Goal: Transaction & Acquisition: Purchase product/service

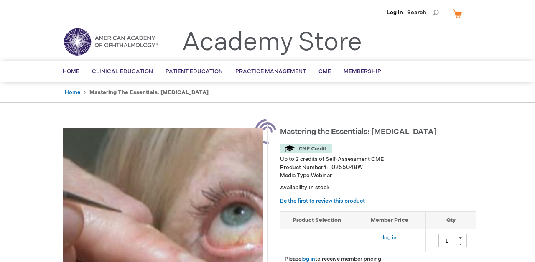
type input "0"
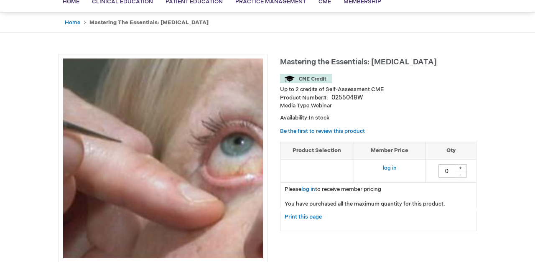
scroll to position [71, 0]
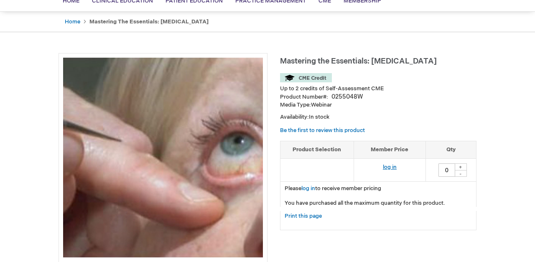
click at [390, 168] on link "log in" at bounding box center [390, 167] width 14 height 7
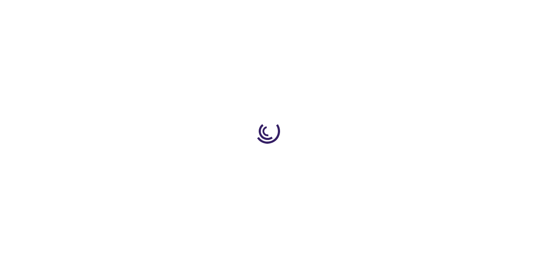
type input "0"
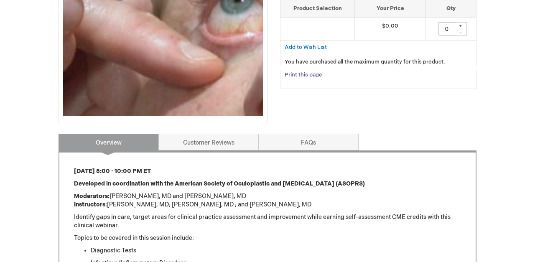
scroll to position [214, 0]
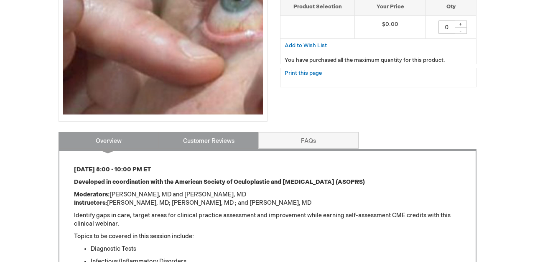
click at [237, 141] on link "Customer Reviews" at bounding box center [208, 140] width 100 height 17
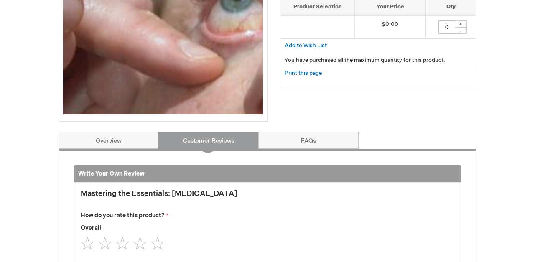
scroll to position [345, 0]
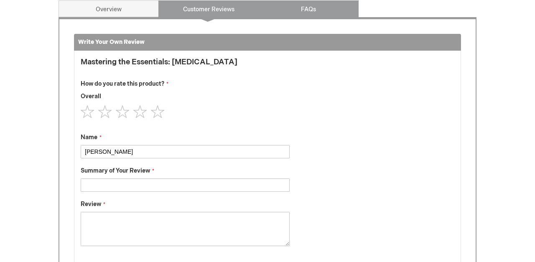
click at [317, 9] on link "FAQs" at bounding box center [308, 8] width 100 height 17
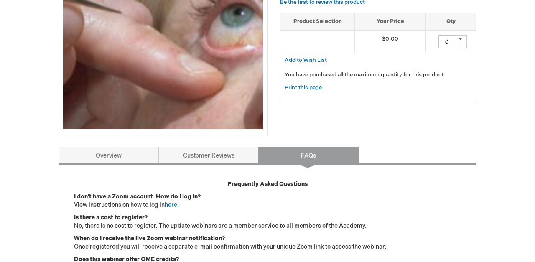
scroll to position [201, 0]
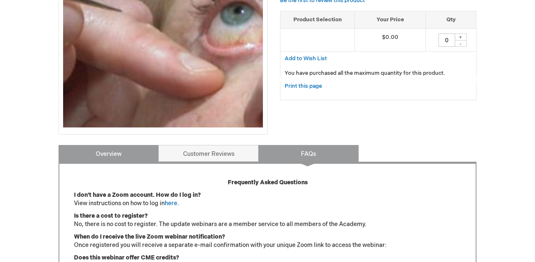
click at [125, 152] on link "Overview" at bounding box center [109, 153] width 100 height 17
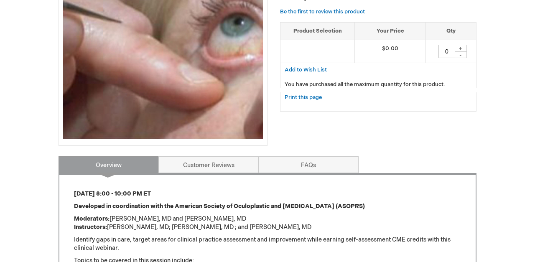
scroll to position [189, 0]
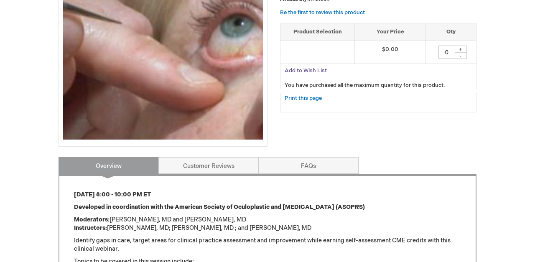
click at [312, 70] on span "Add to Wish List" at bounding box center [306, 70] width 42 height 7
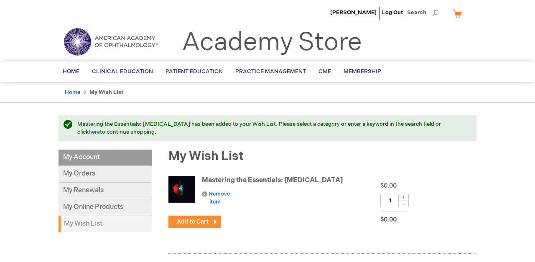
drag, startPoint x: 195, startPoint y: 221, endPoint x: 259, endPoint y: 193, distance: 69.8
click at [259, 193] on li "Mastering the Essentials: Uveitis Remove item Comment $0.00 $0.00 Qty 1 + - Add…" at bounding box center [323, 213] width 308 height 82
click at [226, 194] on span "Remove item" at bounding box center [219, 198] width 21 height 15
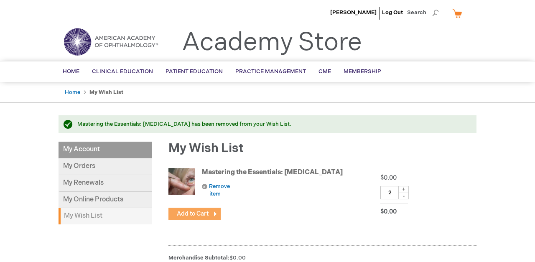
click at [199, 213] on span "Add to Cart" at bounding box center [193, 213] width 32 height 7
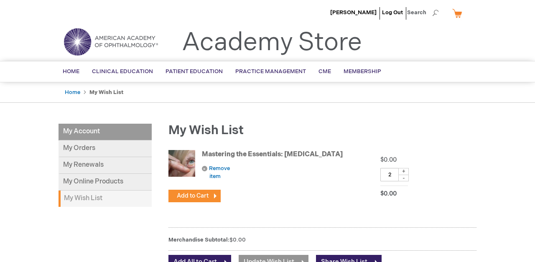
click at [404, 178] on div "-" at bounding box center [403, 178] width 10 height 7
click at [192, 196] on span "Add to Cart" at bounding box center [193, 195] width 32 height 7
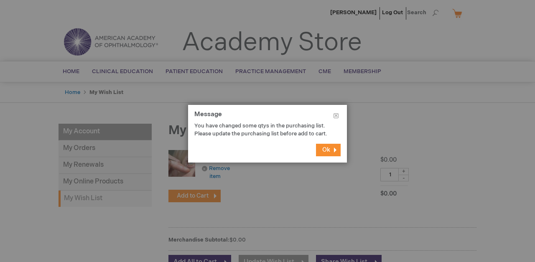
click at [327, 153] on span "Ok" at bounding box center [326, 149] width 8 height 7
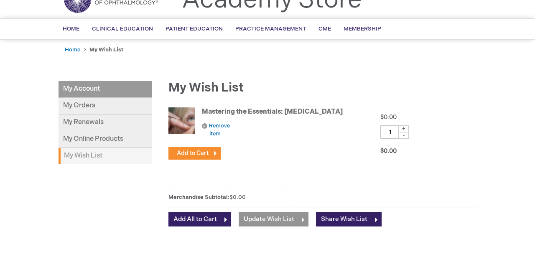
scroll to position [43, 0]
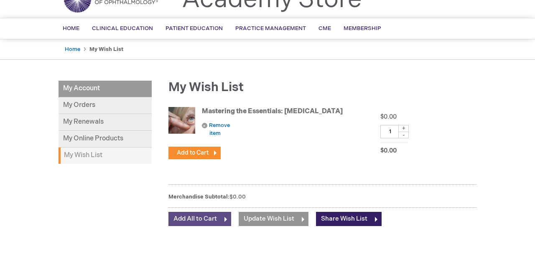
click at [215, 219] on span "Add All to Cart" at bounding box center [195, 219] width 43 height 8
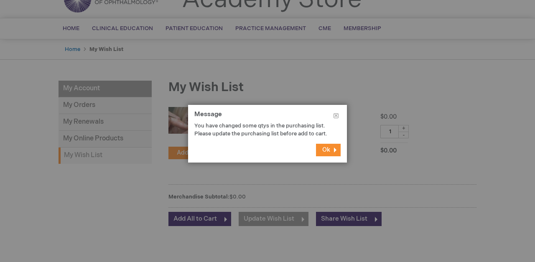
click at [327, 153] on span "Ok" at bounding box center [326, 149] width 8 height 7
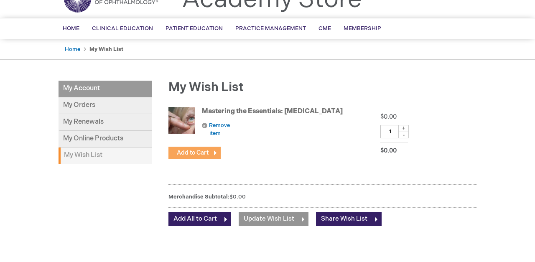
click at [200, 153] on span "Add to Cart" at bounding box center [193, 152] width 32 height 7
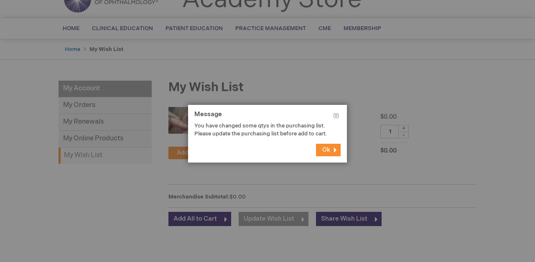
click at [329, 153] on span "Ok" at bounding box center [326, 149] width 8 height 7
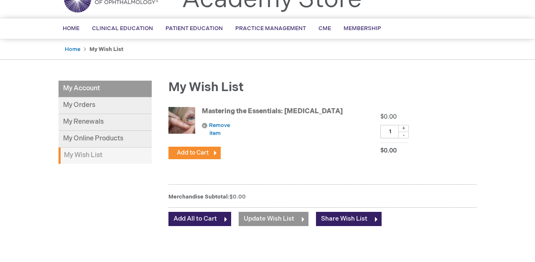
click at [405, 135] on div "-" at bounding box center [403, 135] width 10 height 7
click at [406, 127] on div "+" at bounding box center [403, 128] width 10 height 7
click at [404, 136] on div "-" at bounding box center [403, 135] width 10 height 7
type input "1"
click at [203, 219] on span "Add All to Cart" at bounding box center [195, 219] width 43 height 8
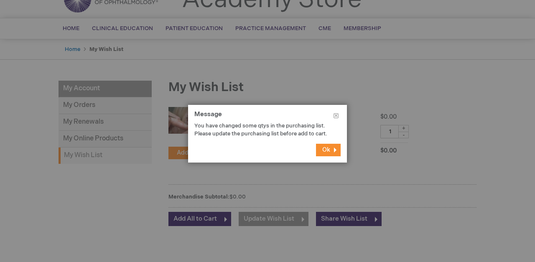
click at [326, 153] on span "Ok" at bounding box center [326, 149] width 8 height 7
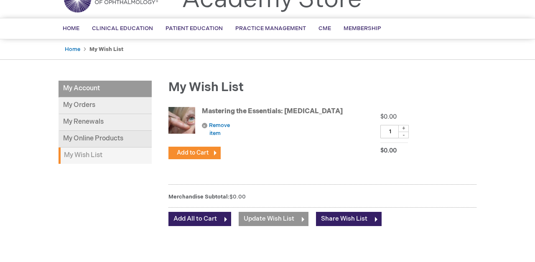
click at [120, 138] on link "My Online Products" at bounding box center [105, 139] width 93 height 17
click at [89, 101] on link "My Orders" at bounding box center [105, 105] width 93 height 17
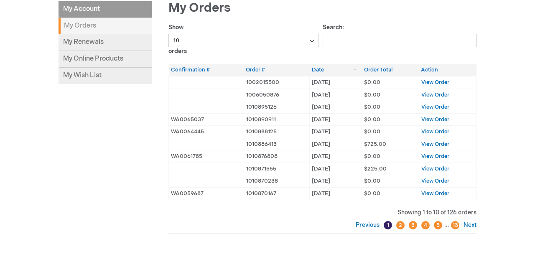
scroll to position [122, 0]
click at [467, 222] on link "Next" at bounding box center [469, 225] width 15 height 7
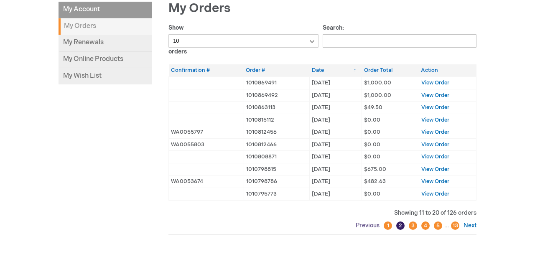
click at [368, 225] on link "Previous" at bounding box center [369, 225] width 26 height 7
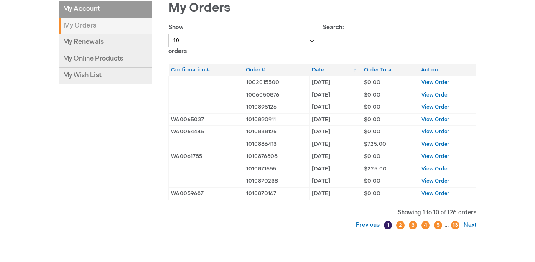
scroll to position [123, 0]
click at [94, 8] on li "My Account" at bounding box center [105, 9] width 93 height 17
click at [91, 8] on li "My Account" at bounding box center [105, 9] width 93 height 17
click at [94, 74] on link "My Wish List" at bounding box center [105, 75] width 93 height 16
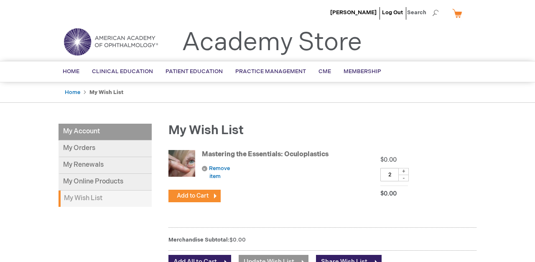
click at [404, 178] on div "-" at bounding box center [403, 178] width 10 height 7
type input "1"
click at [206, 194] on span "Add to Cart" at bounding box center [193, 195] width 32 height 7
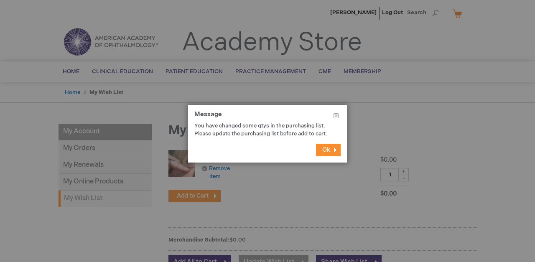
click at [326, 153] on span "Ok" at bounding box center [326, 149] width 8 height 7
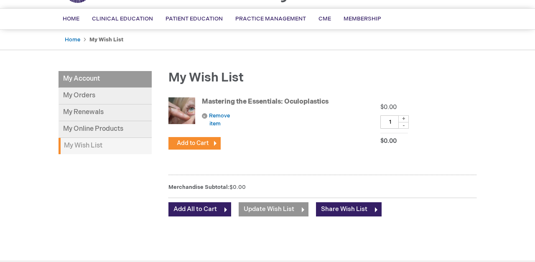
scroll to position [59, 0]
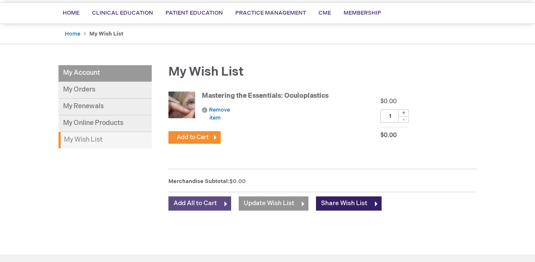
click at [198, 202] on span "Add All to Cart" at bounding box center [195, 203] width 43 height 8
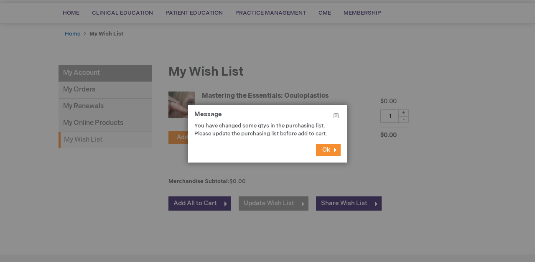
click at [322, 156] on button "Ok" at bounding box center [328, 150] width 25 height 13
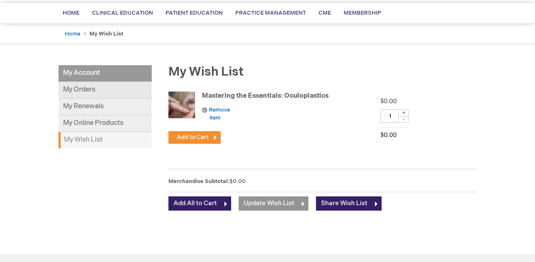
click at [88, 89] on link "My Orders" at bounding box center [105, 90] width 93 height 17
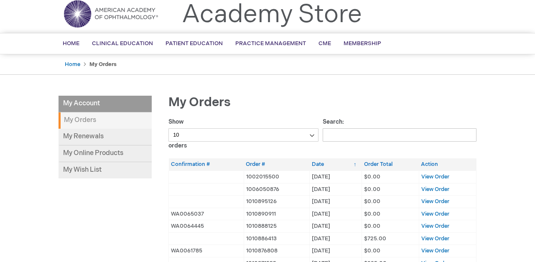
scroll to position [29, 0]
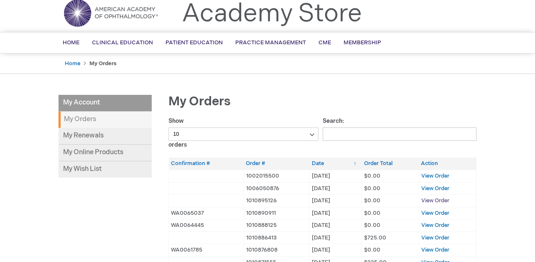
click at [435, 200] on span "View Order" at bounding box center [435, 200] width 28 height 7
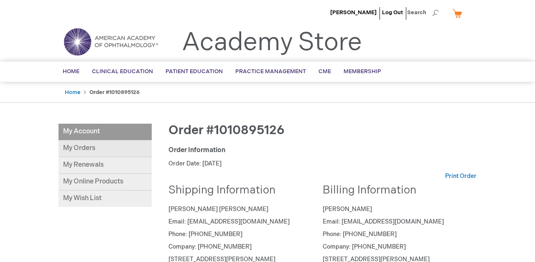
scroll to position [3, 0]
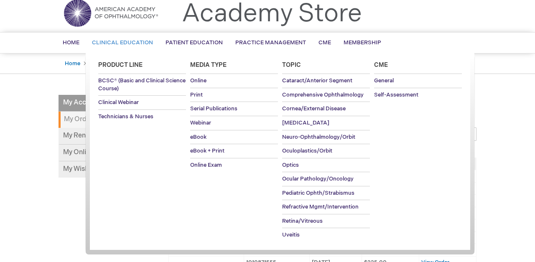
scroll to position [30, 0]
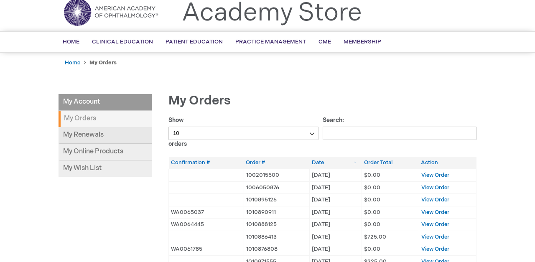
click at [92, 133] on link "My Renewals" at bounding box center [105, 135] width 93 height 17
click at [434, 209] on span "View Order" at bounding box center [435, 212] width 28 height 7
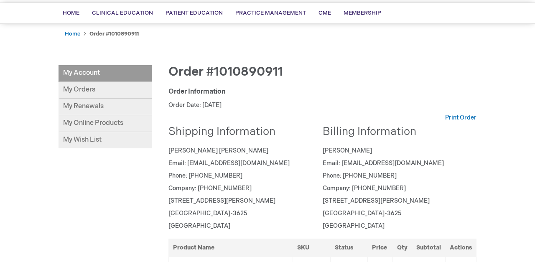
scroll to position [57, 0]
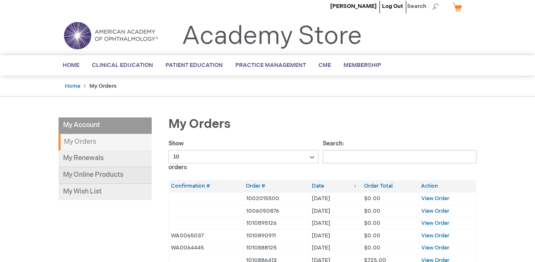
click at [111, 173] on link "My Online Products" at bounding box center [105, 175] width 93 height 17
click at [96, 190] on link "My Wish List" at bounding box center [105, 192] width 93 height 16
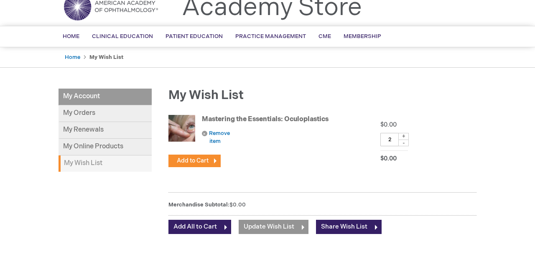
scroll to position [34, 0]
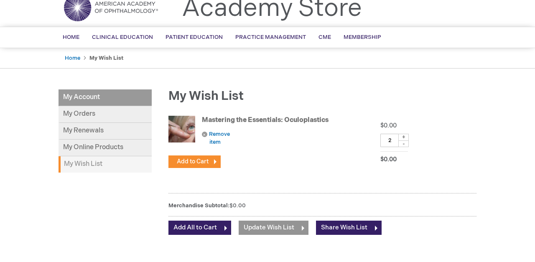
click at [403, 145] on div "-" at bounding box center [403, 143] width 10 height 7
type input "1"
click at [264, 226] on span "Update Wish List" at bounding box center [269, 228] width 51 height 8
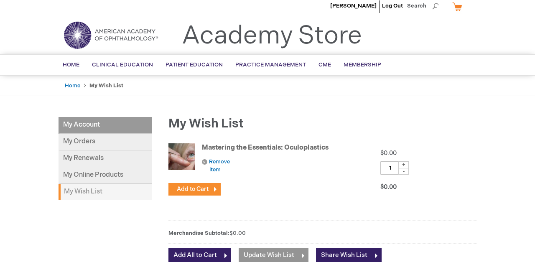
scroll to position [7, 0]
click at [207, 186] on span "Add to Cart" at bounding box center [193, 188] width 32 height 7
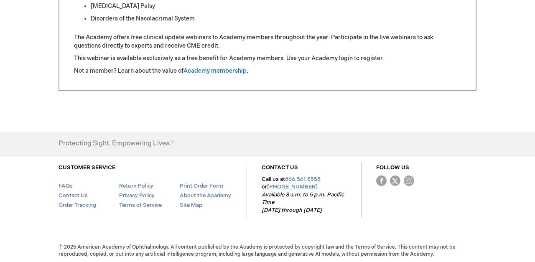
scroll to position [524, 0]
